Goal: Find specific page/section: Find specific page/section

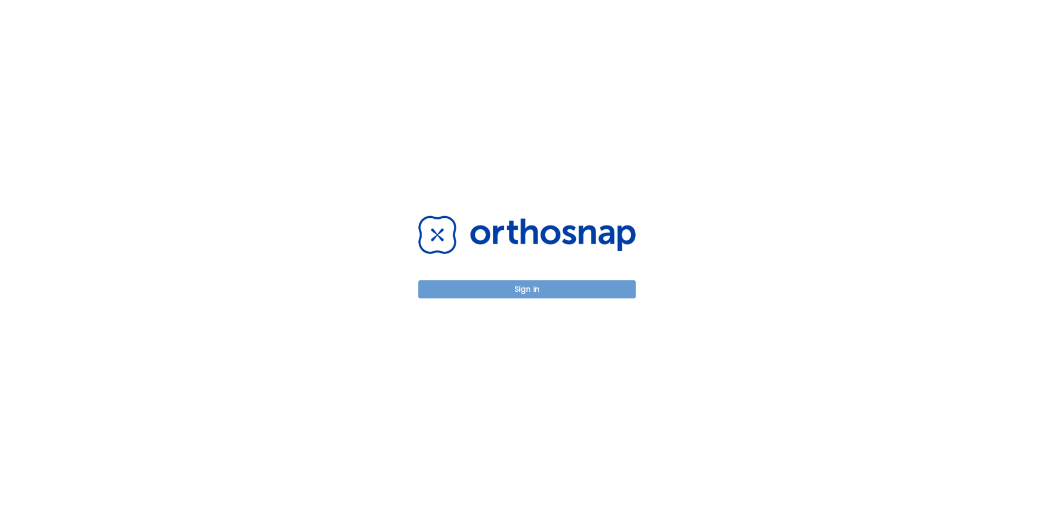
click at [527, 288] on button "Sign in" at bounding box center [526, 290] width 217 height 18
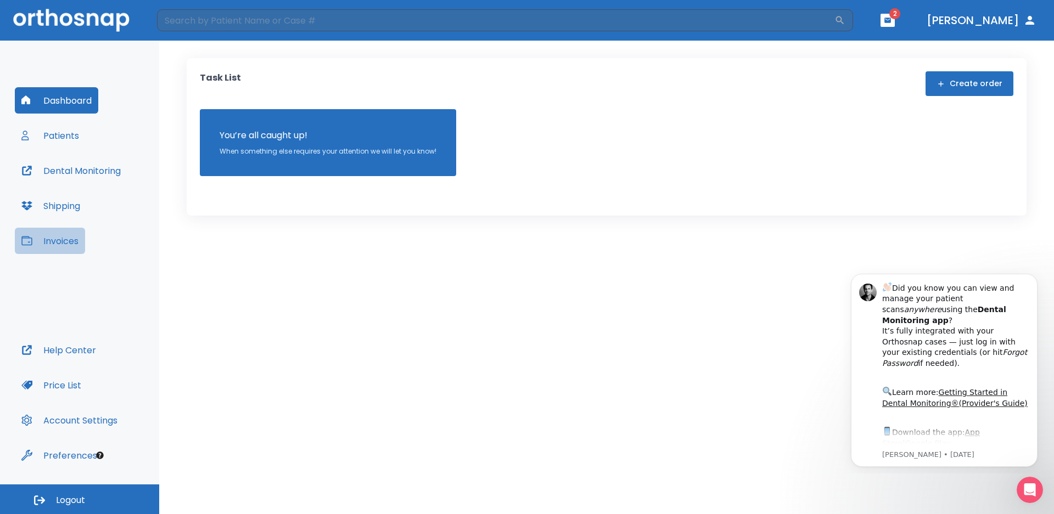
click at [48, 240] on button "Invoices" at bounding box center [50, 241] width 70 height 26
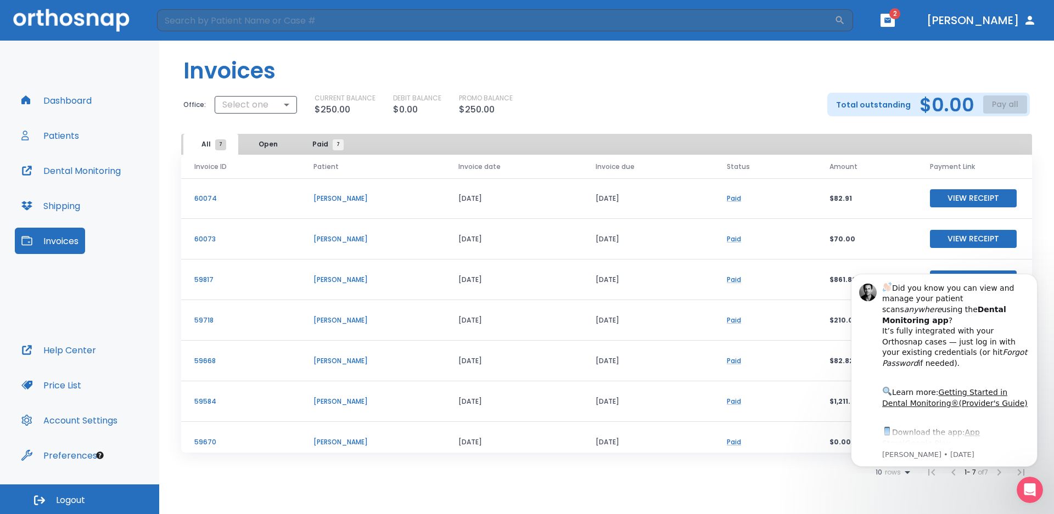
click at [969, 197] on button "View Receipt" at bounding box center [973, 198] width 87 height 18
click at [51, 241] on button "Invoices" at bounding box center [50, 241] width 70 height 26
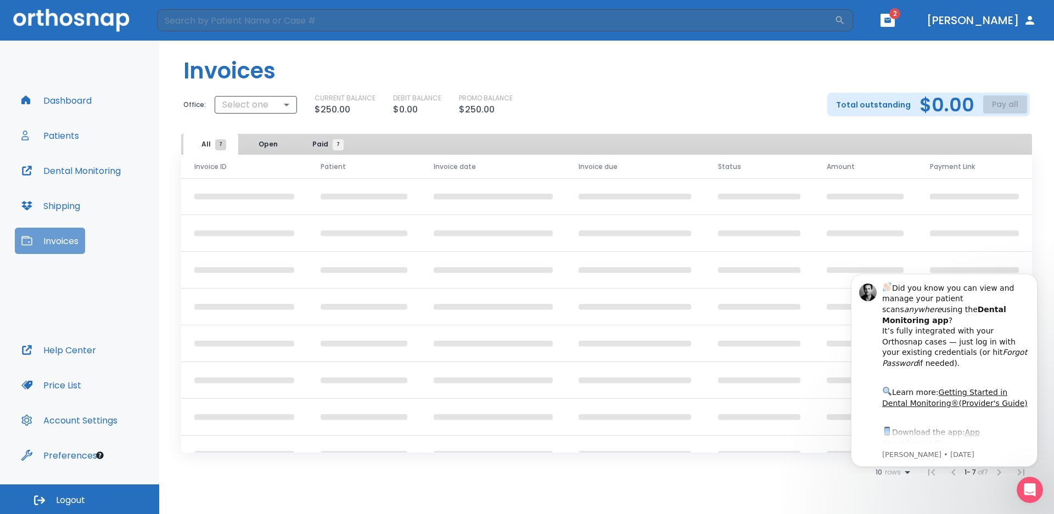
click at [51, 241] on button "Invoices" at bounding box center [50, 241] width 70 height 26
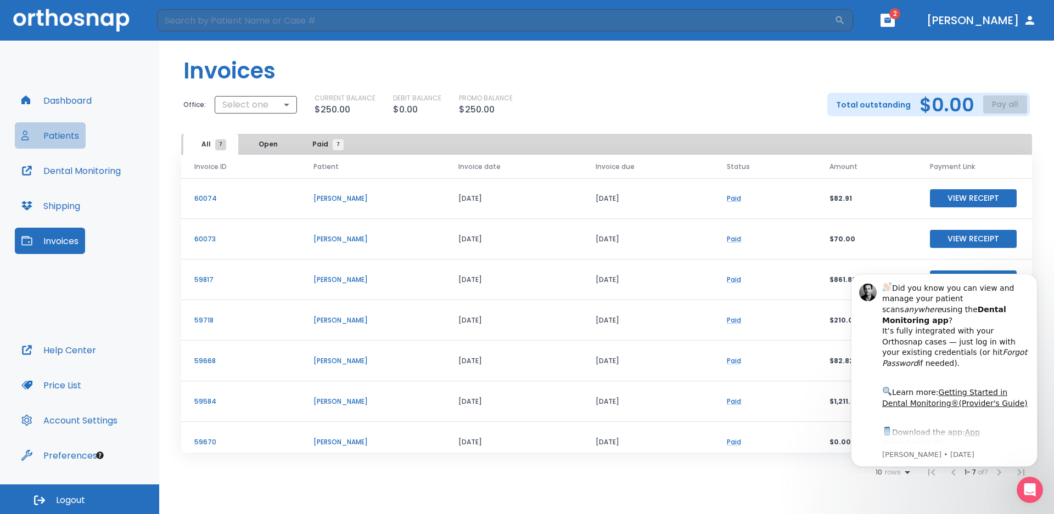
click at [59, 137] on button "Patients" at bounding box center [50, 135] width 71 height 26
